Goal: Task Accomplishment & Management: Manage account settings

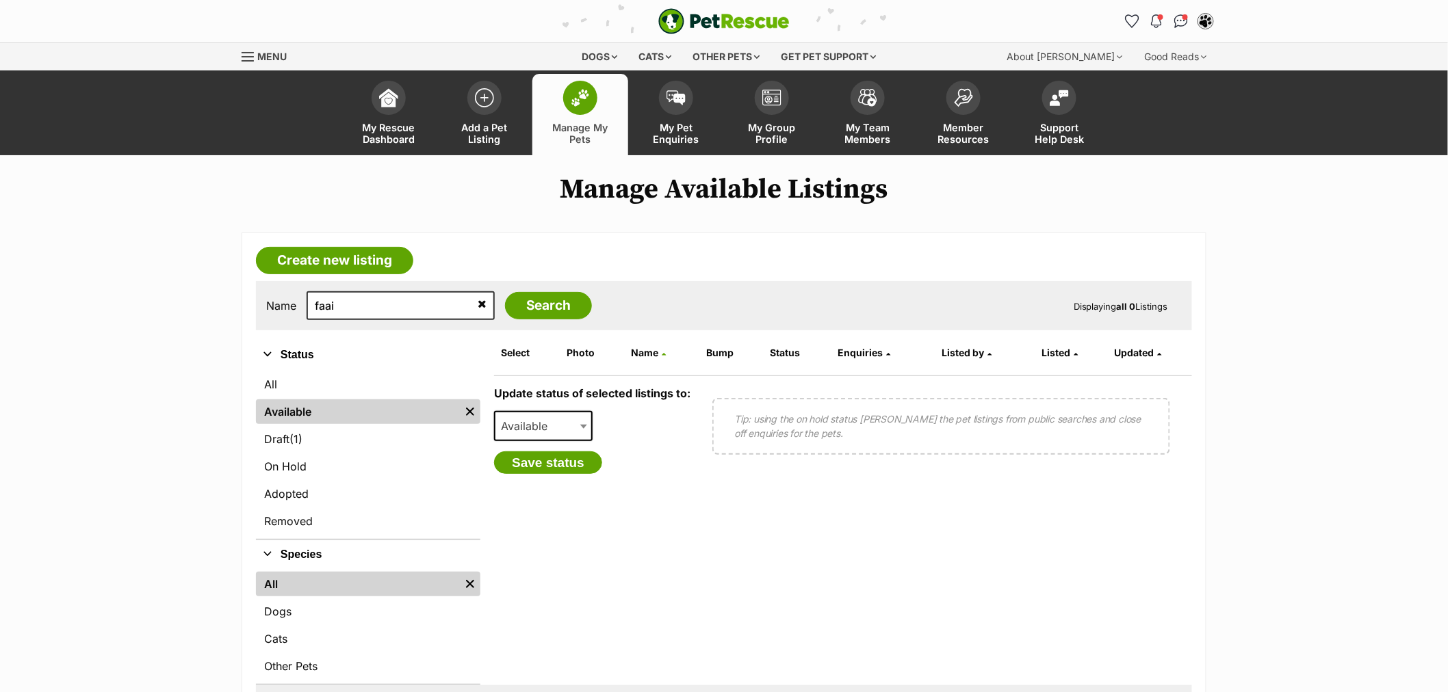
click at [323, 312] on input "faai" at bounding box center [400, 305] width 188 height 29
type input "poo"
click at [505, 292] on input "Search" at bounding box center [548, 305] width 87 height 27
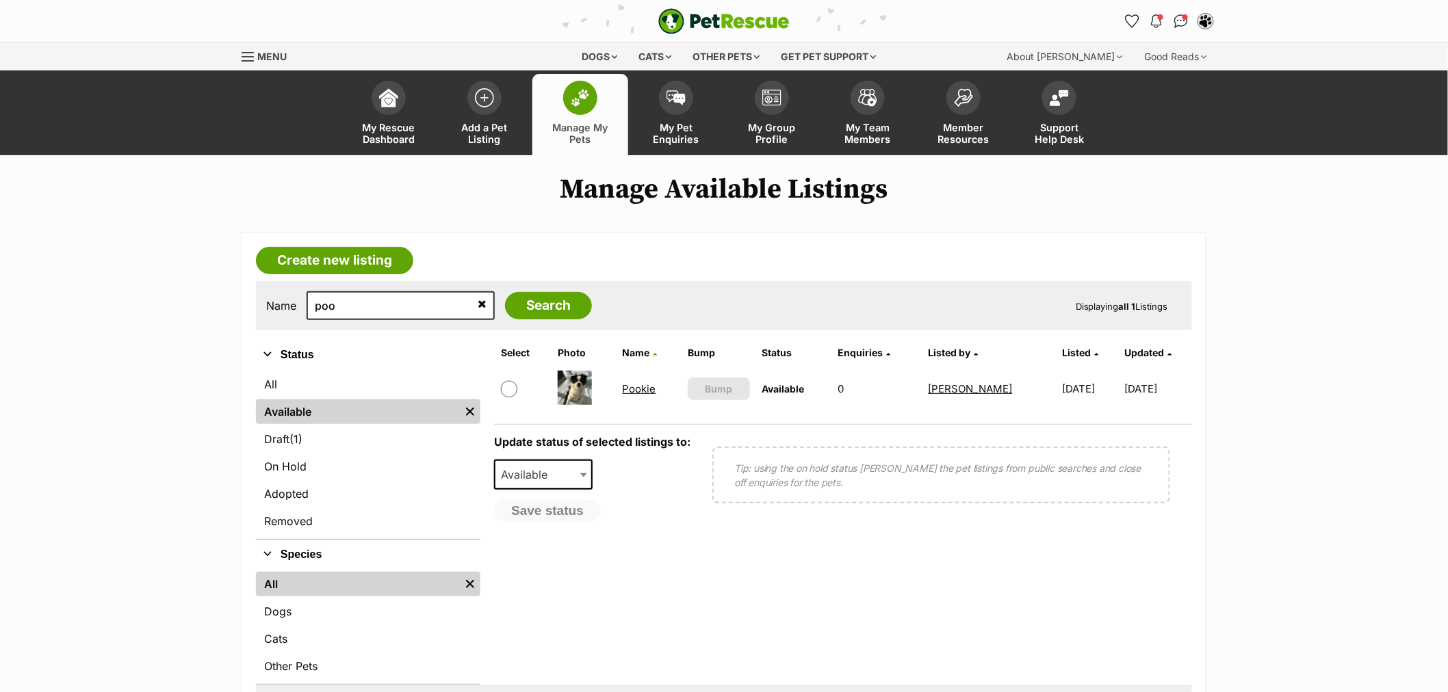
click at [512, 387] on input "checkbox" at bounding box center [509, 389] width 16 height 16
checkbox input "true"
click at [521, 467] on span "Available" at bounding box center [528, 474] width 66 height 19
select select "on_hold"
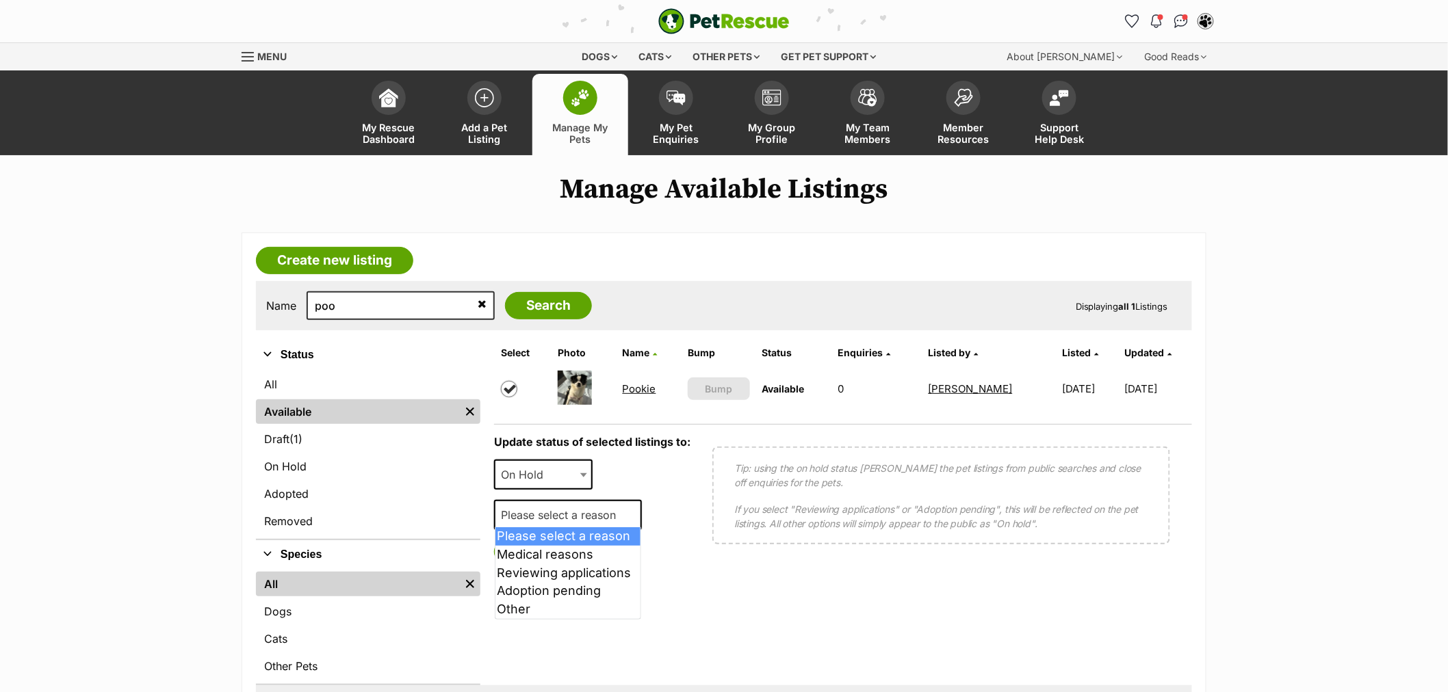
click at [521, 512] on span "Please select a reason" at bounding box center [562, 515] width 134 height 19
select select "reviewing_applications"
click at [523, 559] on button "Save status" at bounding box center [548, 551] width 108 height 23
